Goal: Ask a question

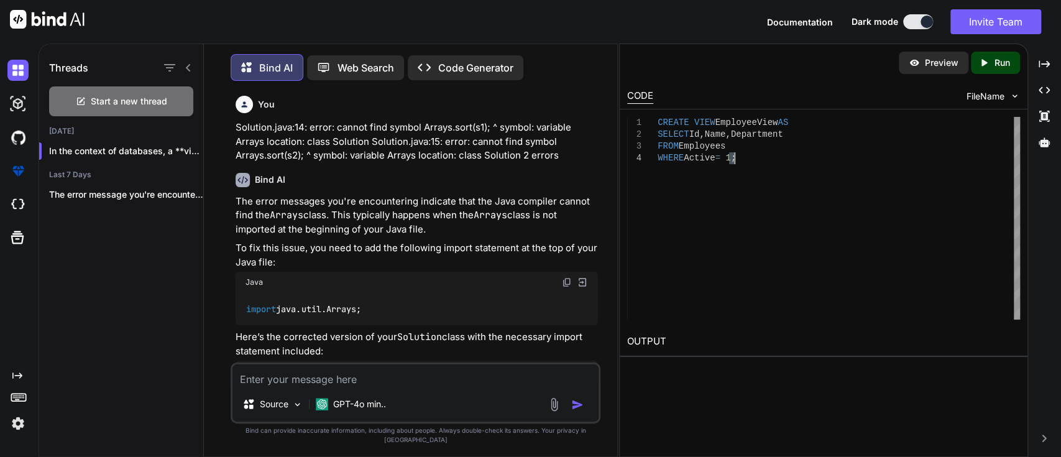
scroll to position [4182, 0]
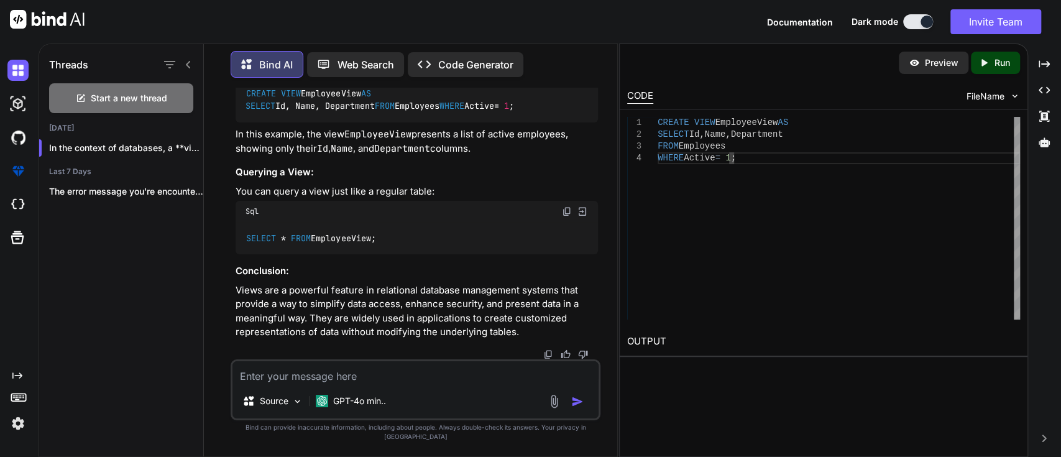
click at [316, 380] on textarea at bounding box center [415, 372] width 366 height 22
paste textarea "[DATE] 13:29:44,261 INFO jdk.internal.reflect.NativeMethodAccessorImpl [http-ni…"
type textarea "[DATE] 13:29:44,261 INFO jdk.internal.reflect.NativeMethodAccessorImpl [http-ni…"
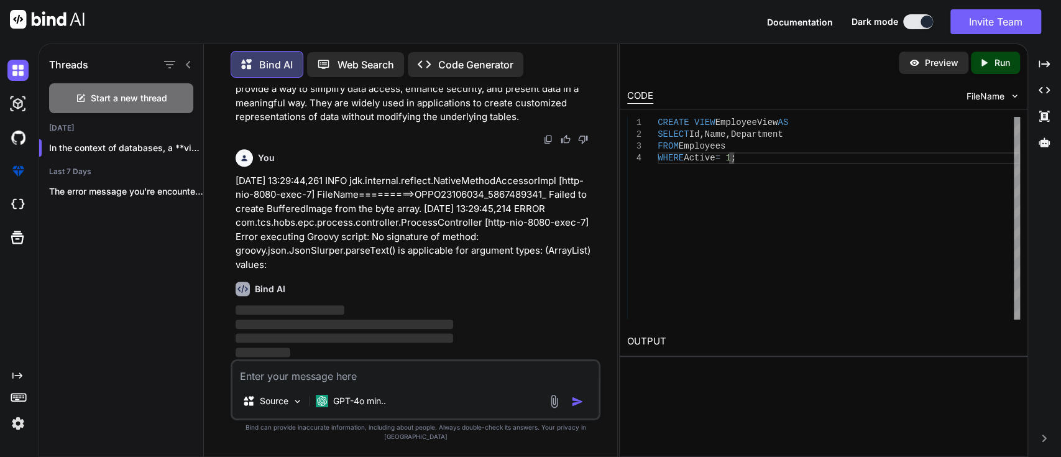
scroll to position [4398, 0]
click at [1048, 63] on icon at bounding box center [1043, 63] width 11 height 7
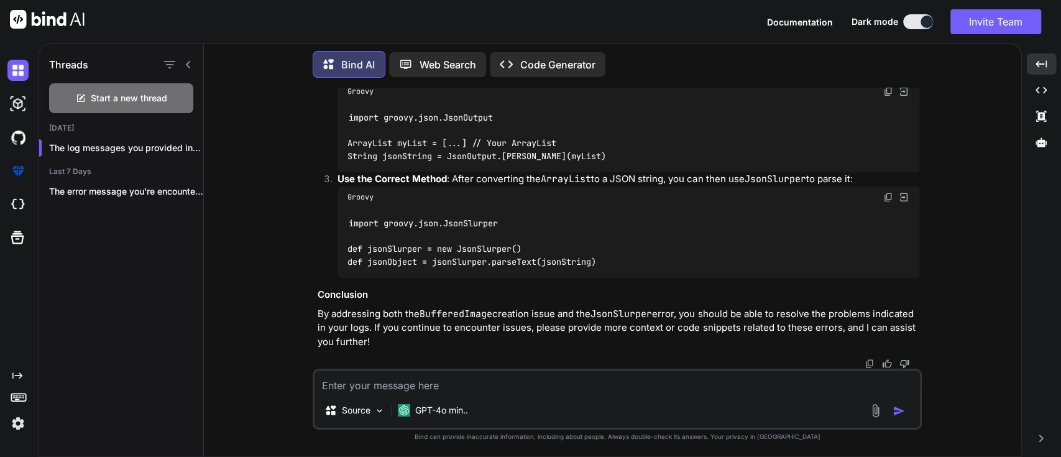
scroll to position [4346, 0]
click at [493, 249] on code "import groovy.json.JsonSlurper def jsonSlurper = new JsonSlurper() def jsonObje…" at bounding box center [471, 242] width 249 height 51
copy code "def jsonSlurper = new JsonSlurper()"
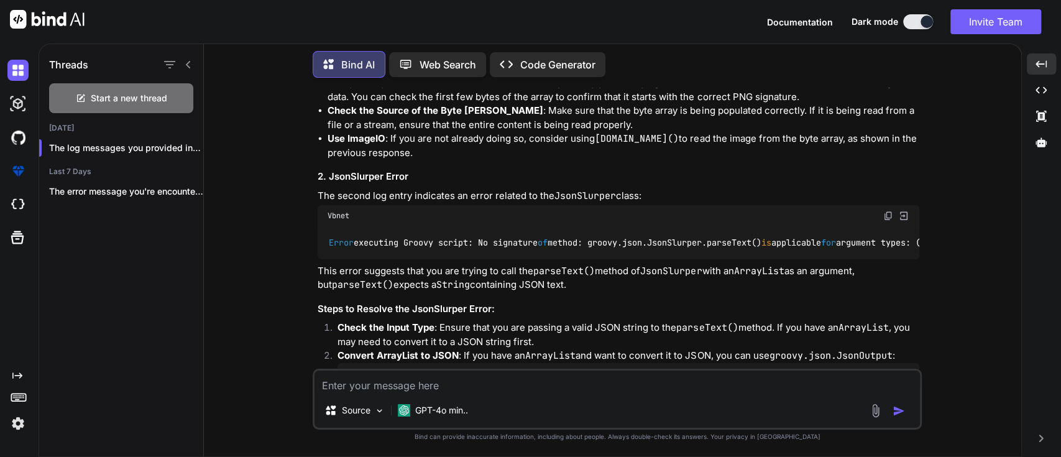
scroll to position [3784, 0]
click at [89, 83] on div "Start a new thread" at bounding box center [121, 98] width 144 height 30
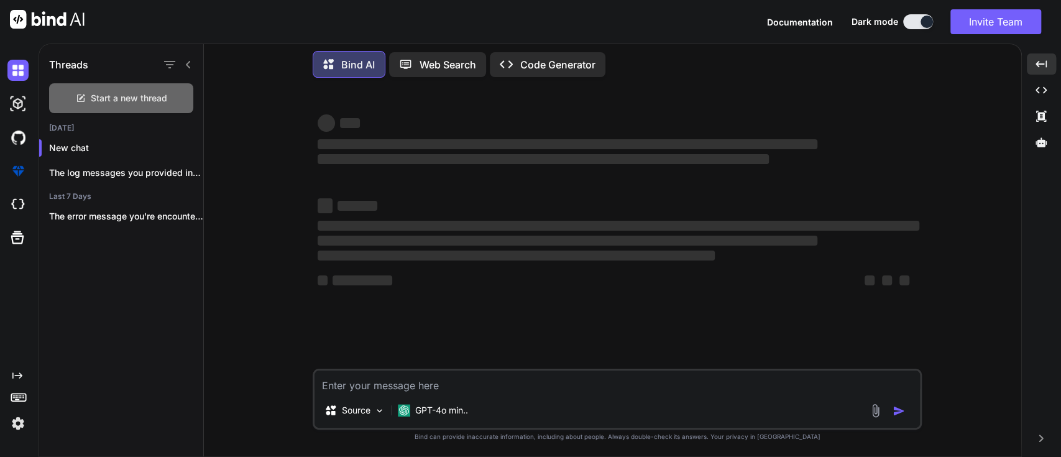
scroll to position [0, 0]
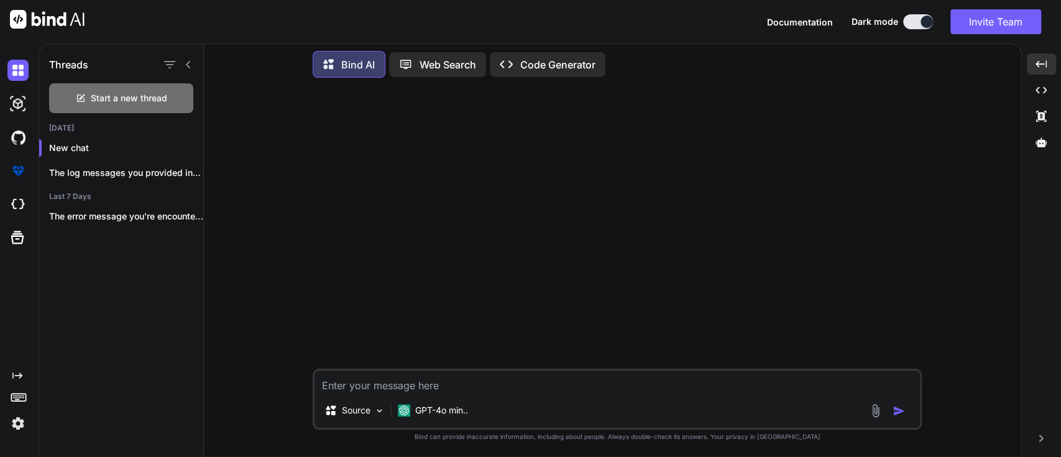
paste textarea "def jsonSlurper = new JsonSlurper()"
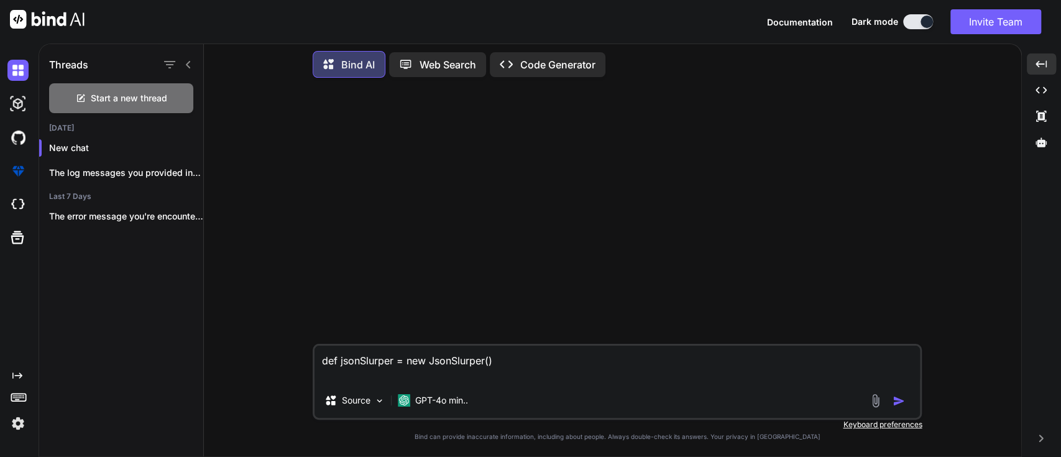
click at [363, 379] on textarea "def jsonSlurper = new JsonSlurper()" at bounding box center [616, 363] width 605 height 37
paste textarea "[DATE] 13:29:44,261 INFO jdk.internal.reflect.NativeMethodAccessorImpl [http-ni…"
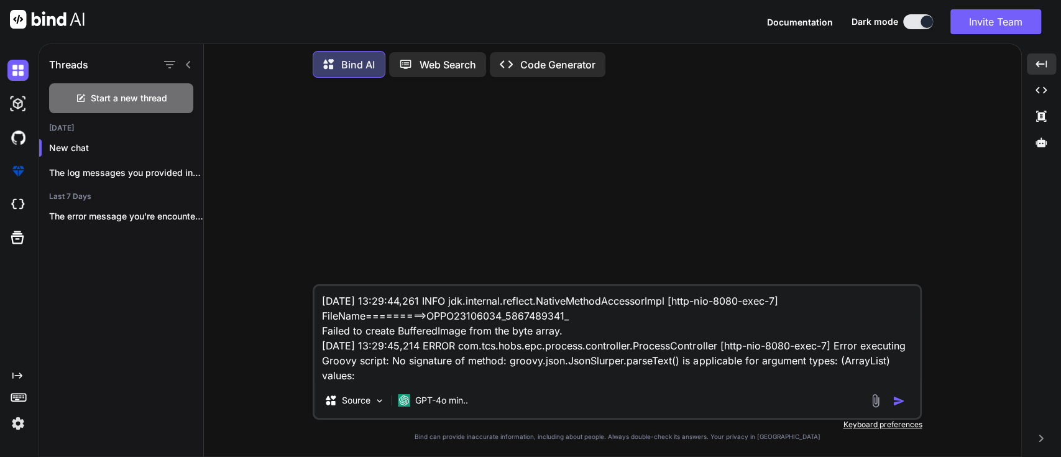
click at [322, 304] on textarea "[DATE] 13:29:44,261 INFO jdk.internal.reflect.NativeMethodAccessorImpl [http-ni…" at bounding box center [616, 334] width 605 height 97
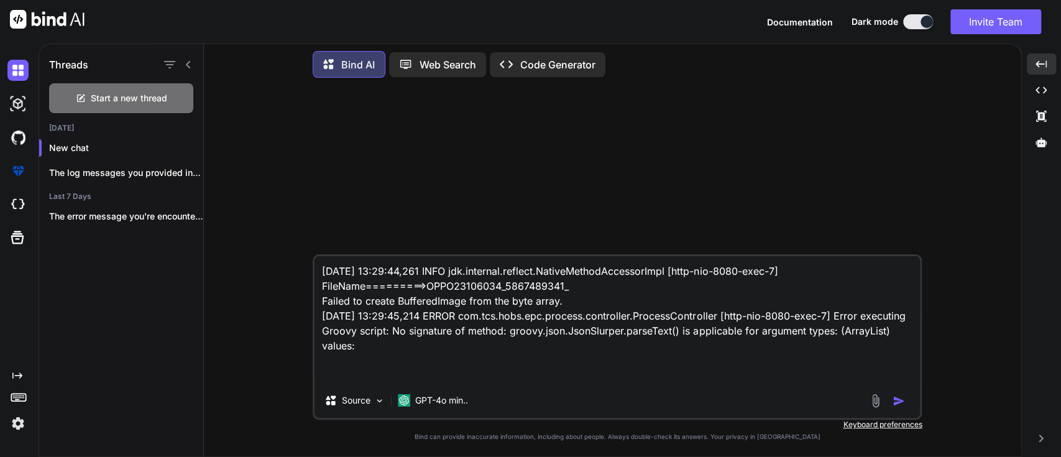
paste textarea "def headers = [ "Bandwidth", "One Time Charges (Rs.)", "Bandwidth ARC Charges(R…"
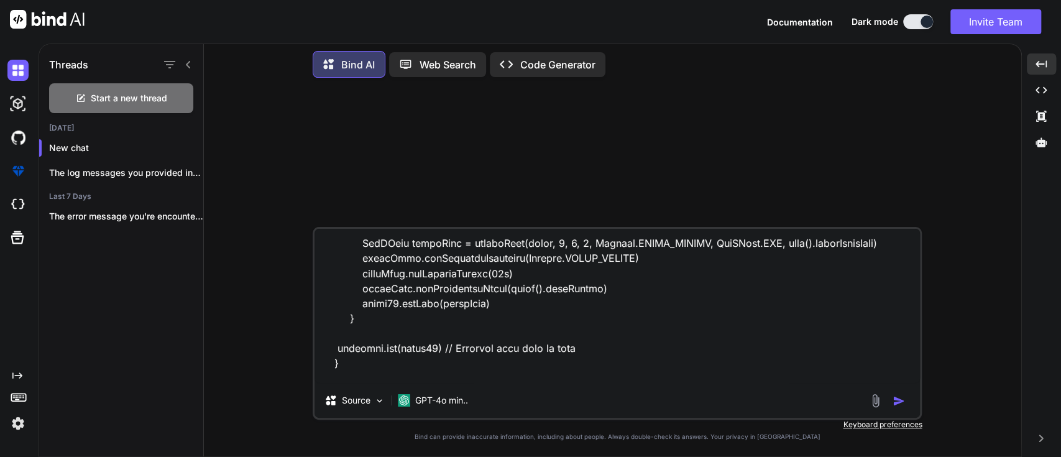
scroll to position [1642, 0]
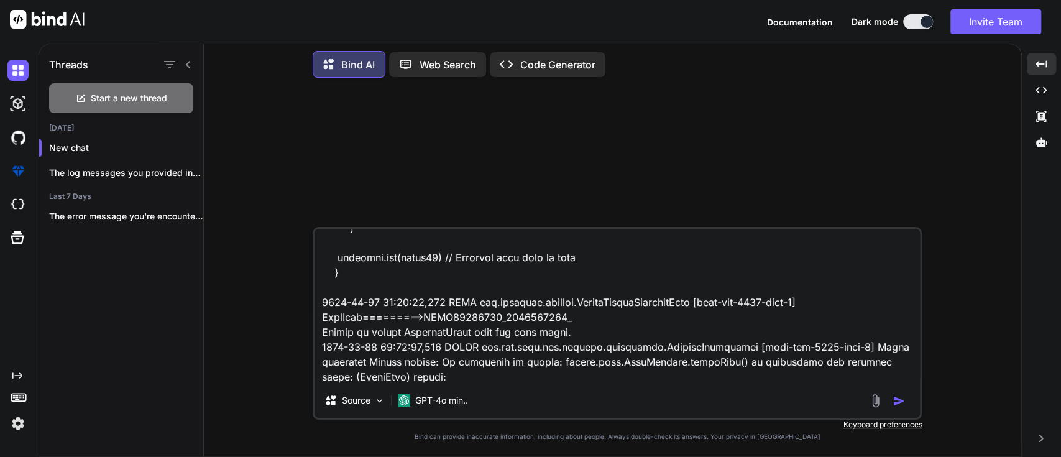
click at [357, 306] on textarea at bounding box center [616, 306] width 605 height 154
type textarea "def headers = [ "Bandwidth", "One Time Charges (Rs.)", "Bandwidth ARC Charges(R…"
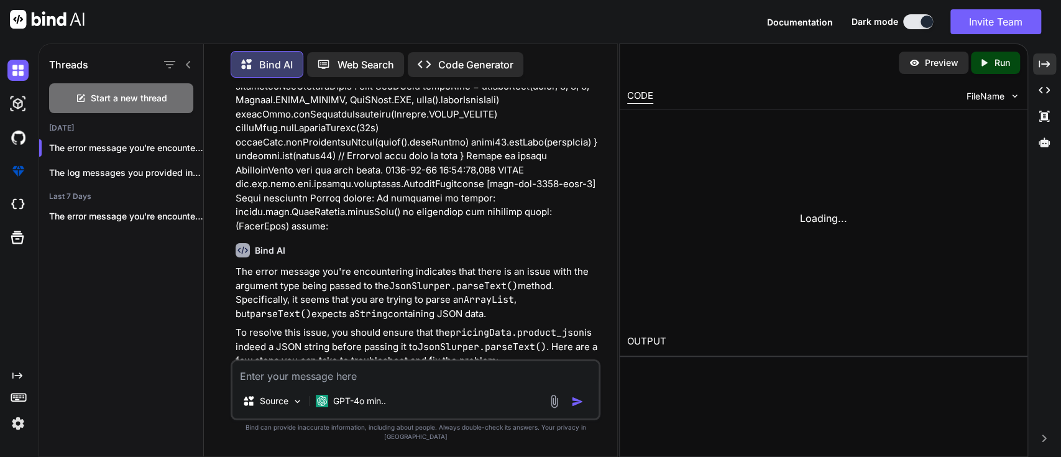
scroll to position [1185, 0]
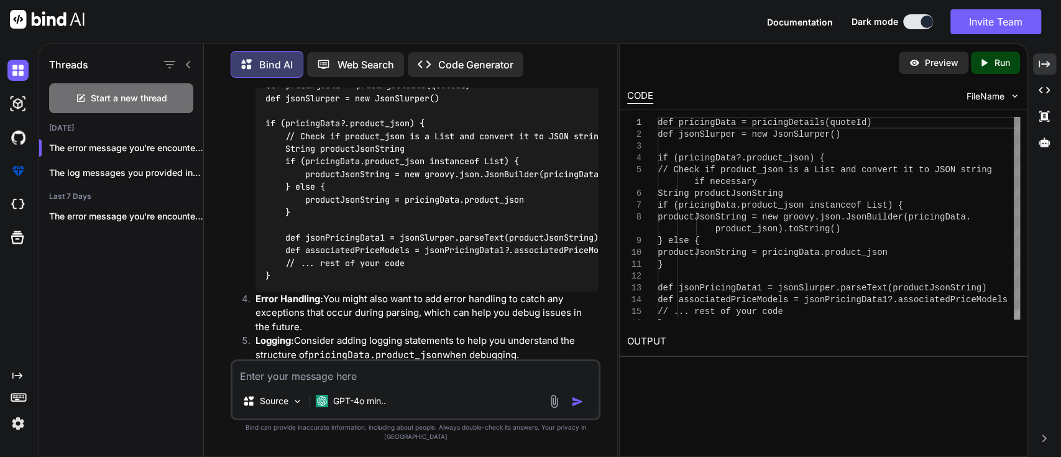
click at [749, 128] on div "def pricingData = pricingDetails(quoteId) def jsonSlurper = new JsonSlurper() i…" at bounding box center [838, 223] width 362 height 212
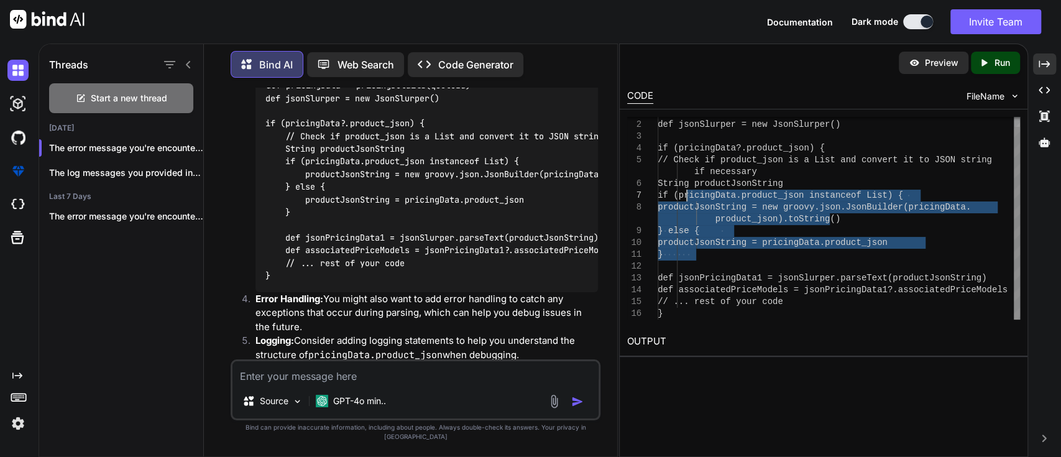
drag, startPoint x: 714, startPoint y: 256, endPoint x: 686, endPoint y: 193, distance: 69.0
click at [686, 193] on div "def pricingData = pricingDetails(quoteId) def jsonSlurper = new JsonSlurper() i…" at bounding box center [838, 213] width 362 height 212
type textarea "def pricingData = pricingDetails(quoteId) def jsonSlurper = new JsonSlurper() i…"
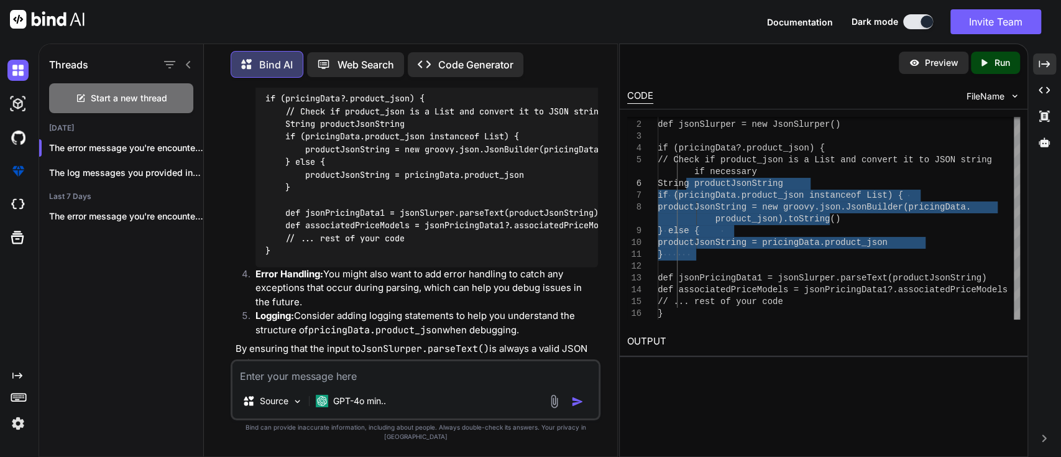
scroll to position [1229, 0]
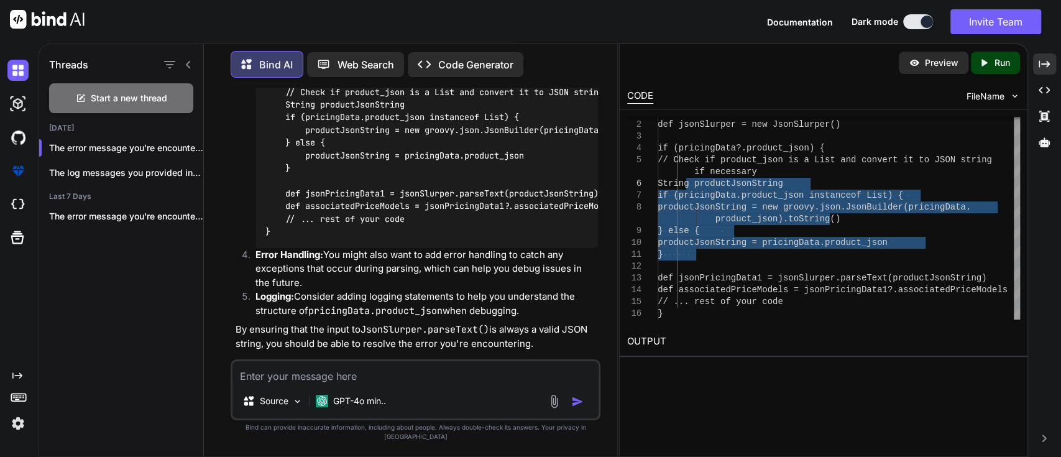
click at [323, 381] on textarea at bounding box center [415, 372] width 366 height 22
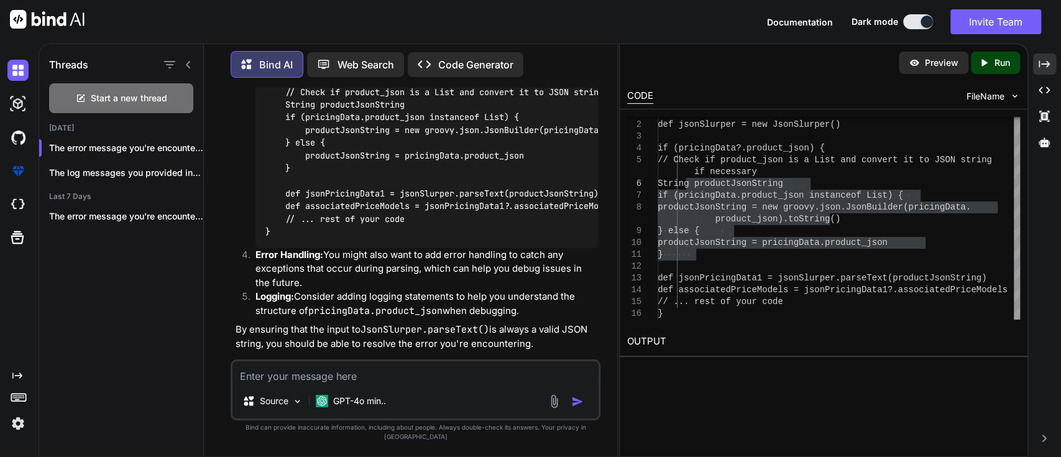
paste textarea "Possible solutions: parseText(java.lang.String), parse([B), parse([C), parse(ja…"
type textarea "Possible solutions: parseText(java.lang.String), parse([B), parse([C), parse(ja…"
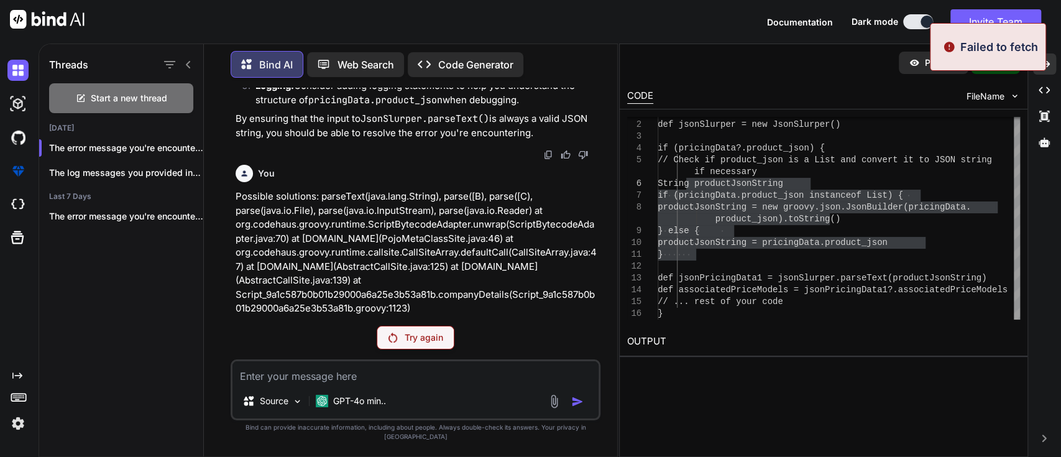
scroll to position [1507, 0]
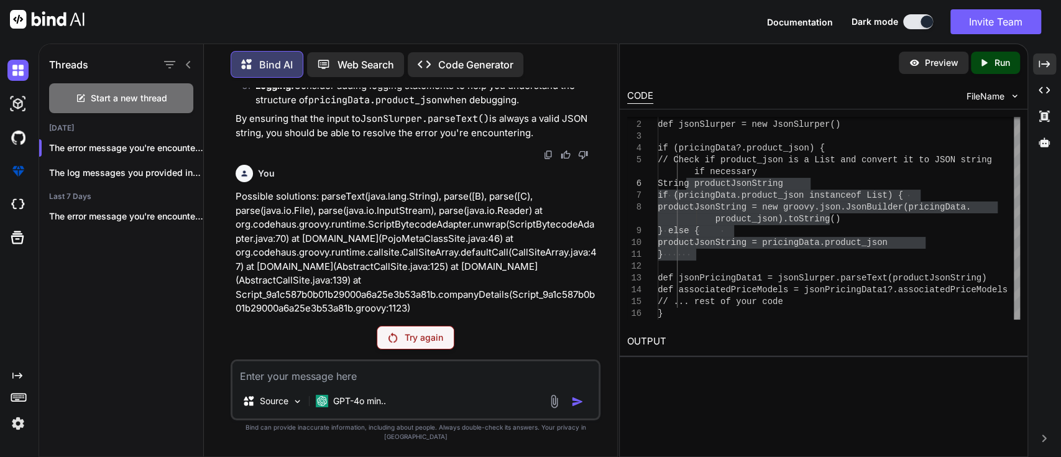
click at [428, 344] on p "Try again" at bounding box center [423, 337] width 39 height 12
click at [421, 349] on div "Try again" at bounding box center [416, 338] width 78 height 24
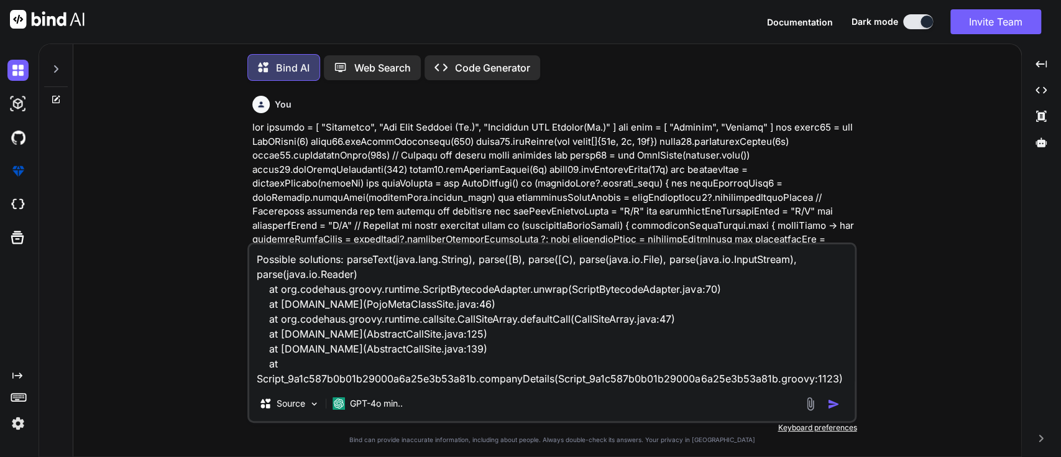
scroll to position [5, 0]
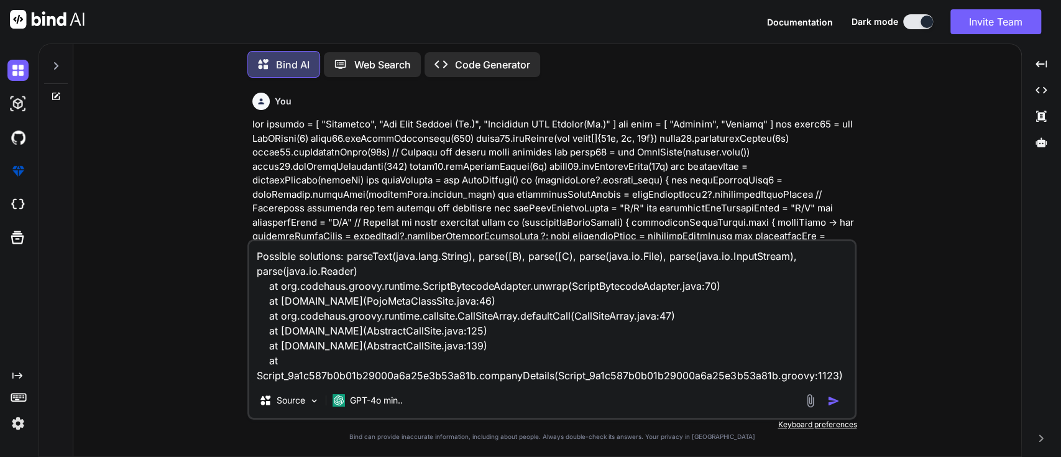
type textarea "x"
click at [502, 291] on textarea "Possible solutions: parseText(java.lang.String), parse([B), parse([C), parse(ja…" at bounding box center [551, 312] width 605 height 142
click at [429, 340] on textarea "Possible solutions: parseText(java.lang.String), parse([B), parse([C), parse(ja…" at bounding box center [551, 312] width 605 height 142
type textarea "x"
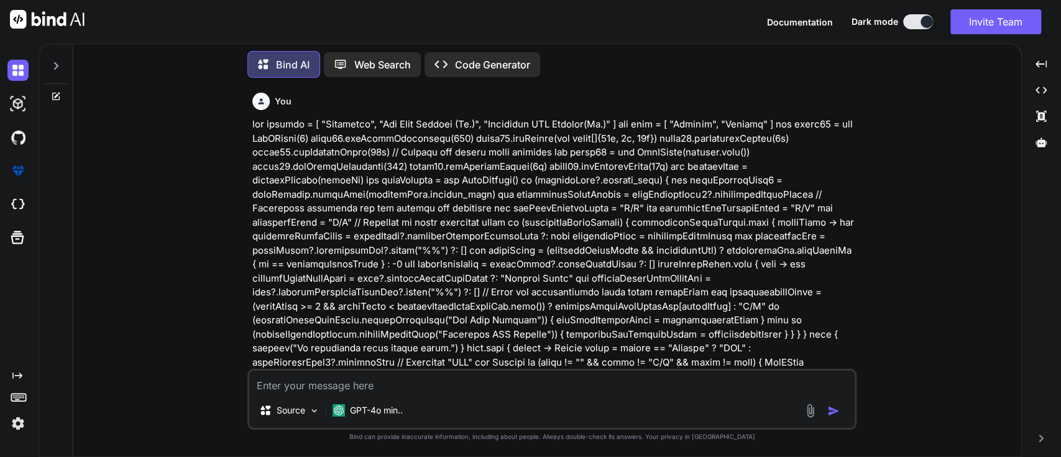
type textarea "Possible solutions: parseText(java.lang.String), parse([B), parse([C), parse(ja…"
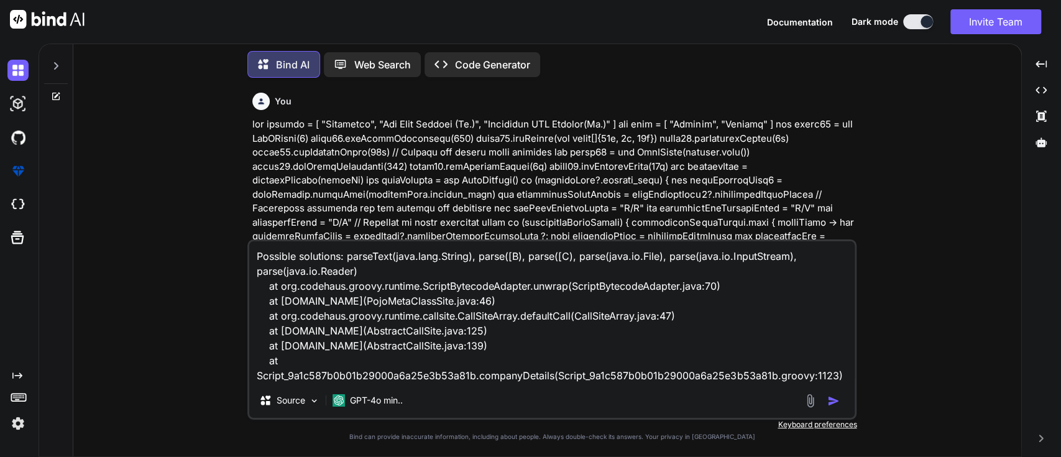
type textarea "x"
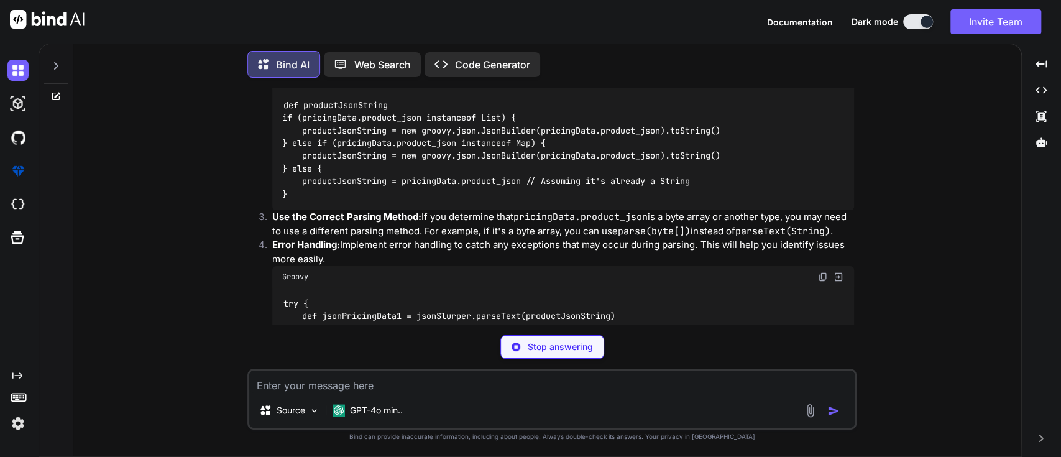
scroll to position [1399, 0]
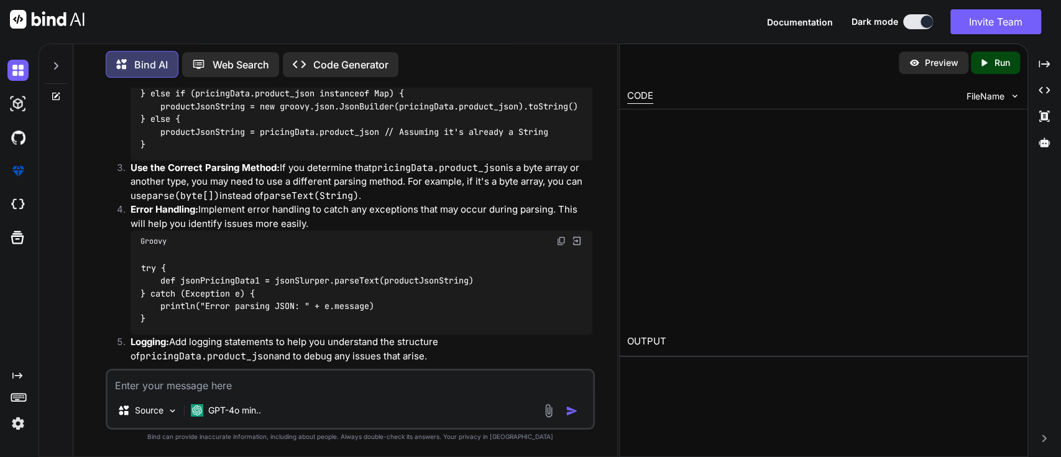
type textarea "x"
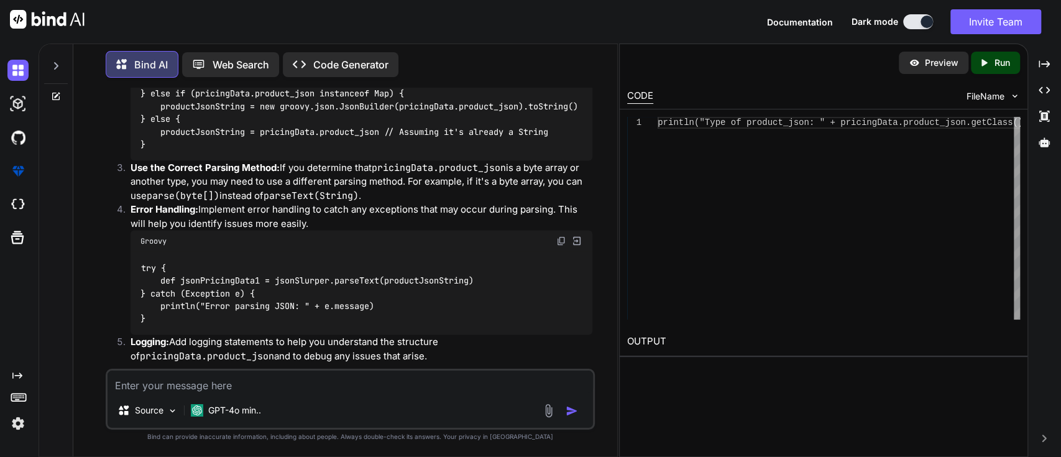
scroll to position [1720, 0]
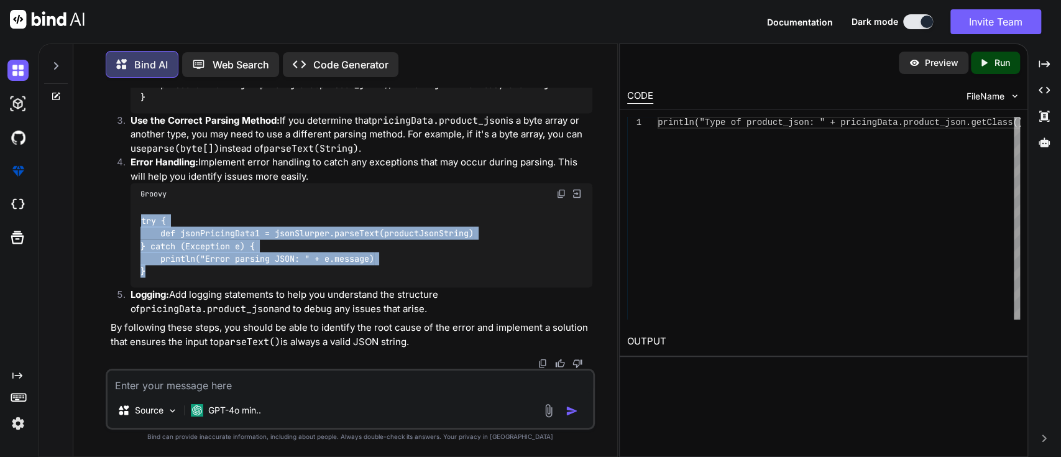
drag, startPoint x: 139, startPoint y: 219, endPoint x: 148, endPoint y: 273, distance: 54.9
click at [148, 273] on div "try { def jsonPricingData1 = jsonSlurper.parseText(productJsonString) } catch (…" at bounding box center [361, 245] width 462 height 83
copy code "try { def jsonPricingData1 = jsonSlurper.parseText(productJsonString) } catch (…"
